Goal: Task Accomplishment & Management: Complete application form

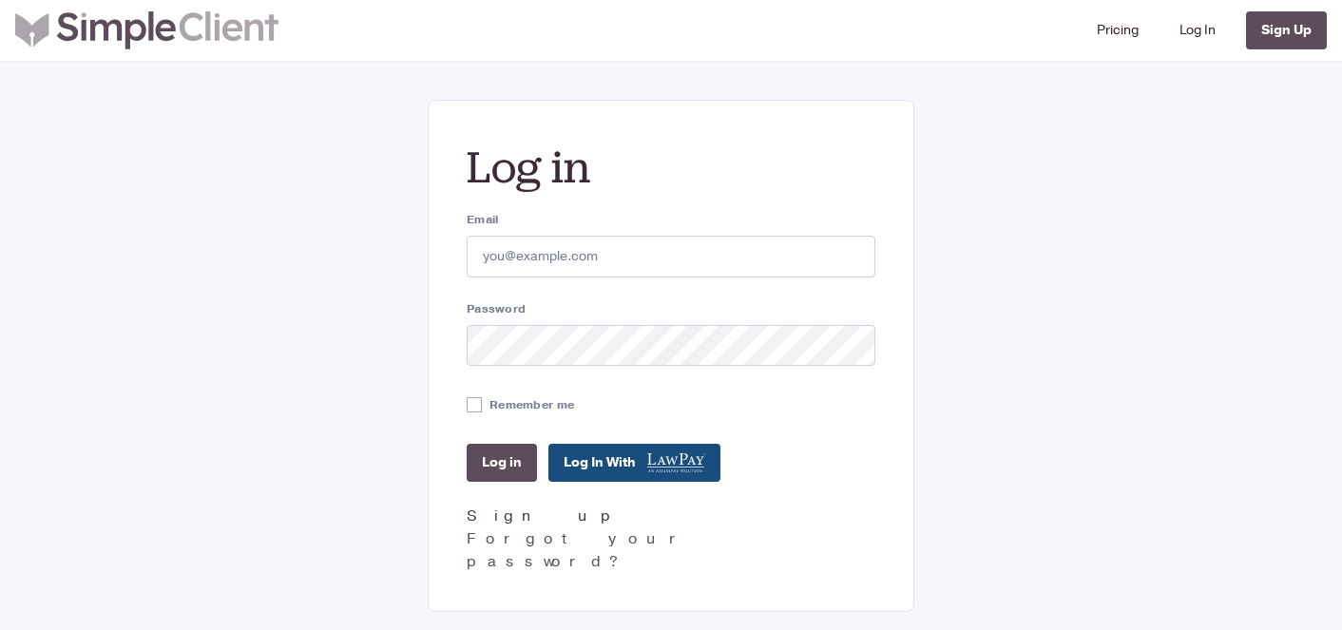
click at [500, 517] on link "Sign up" at bounding box center [544, 515] width 155 height 21
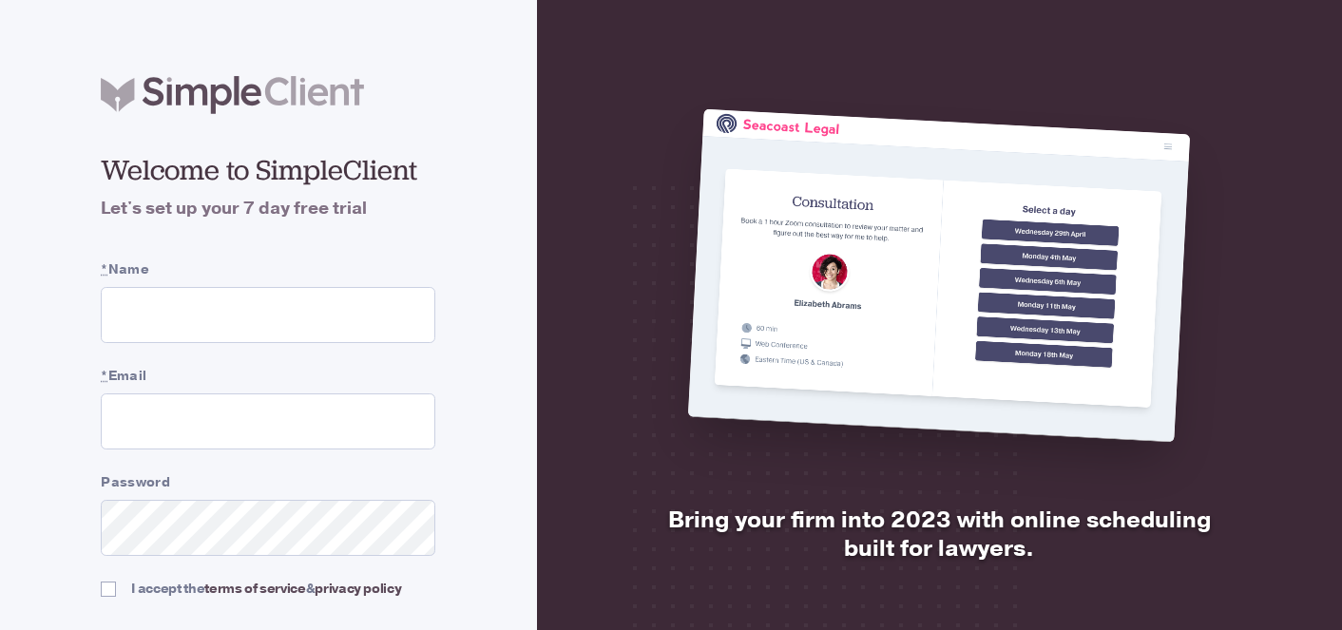
click at [238, 318] on input "* Name" at bounding box center [268, 315] width 334 height 56
click at [235, 325] on input "* Name" at bounding box center [268, 315] width 334 height 56
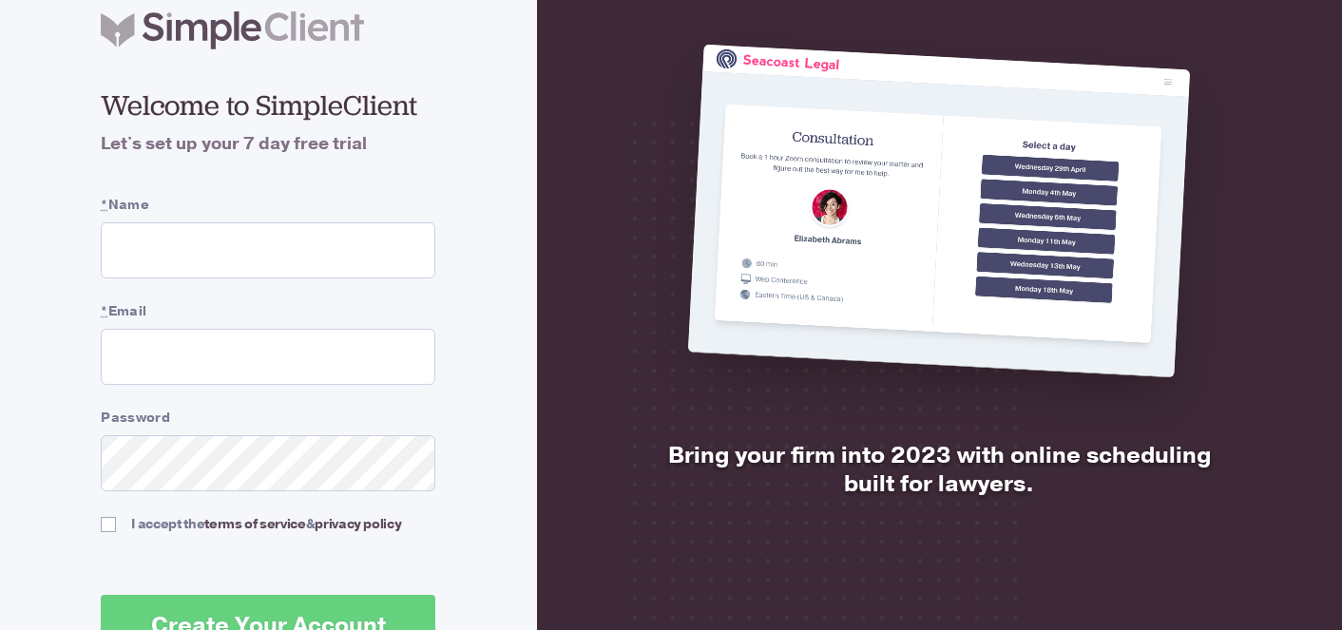
scroll to position [136, 0]
